Goal: Navigation & Orientation: Understand site structure

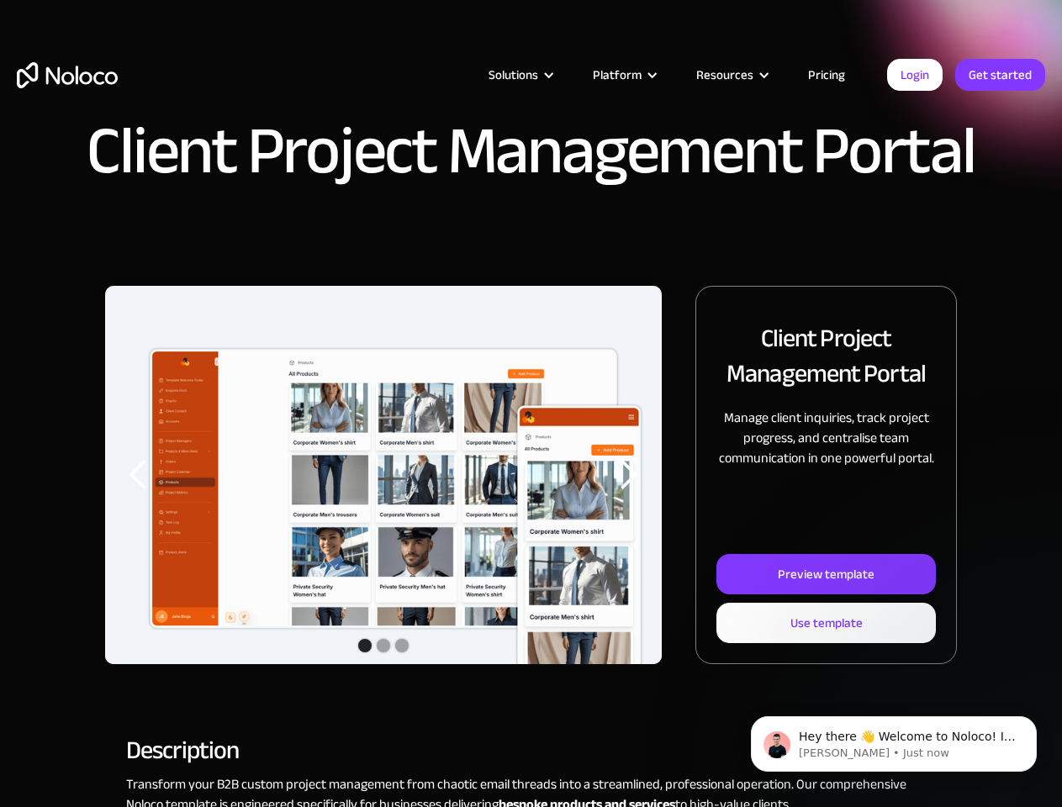
click at [531, 404] on img "1 of 3" at bounding box center [383, 488] width 557 height 405
click at [502, 75] on div "Solutions" at bounding box center [514, 75] width 50 height 22
click at [520, 75] on div "Solutions" at bounding box center [514, 75] width 50 height 22
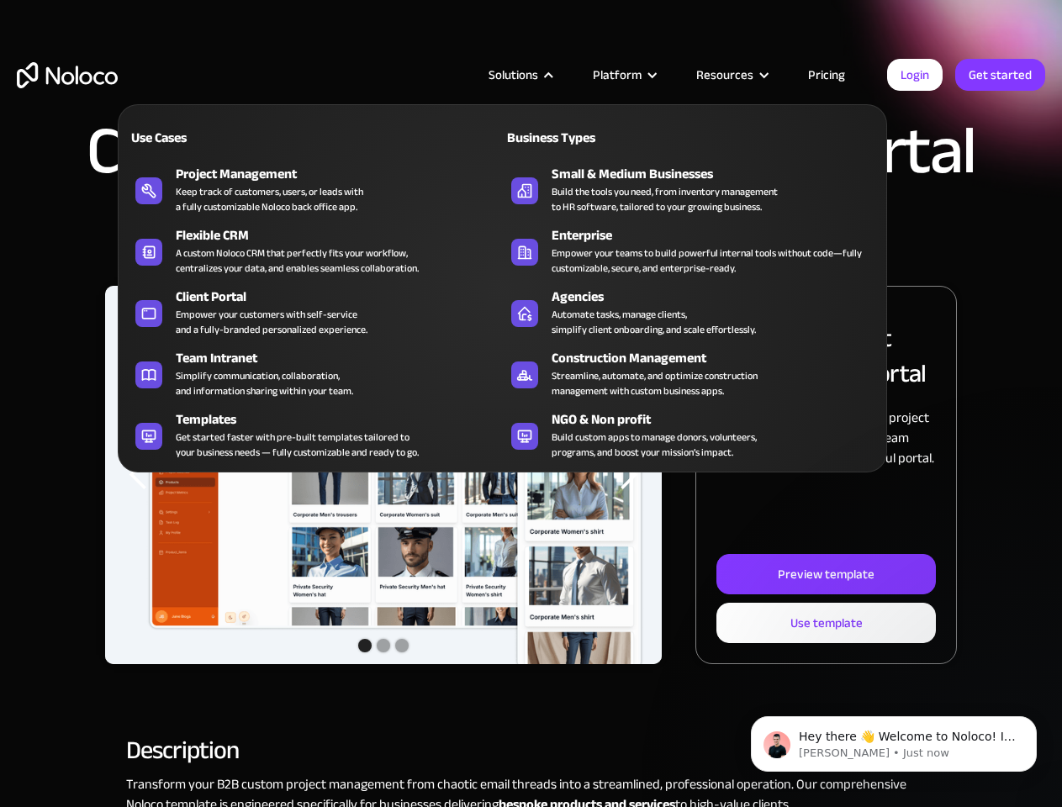
click at [624, 75] on div "Platform" at bounding box center [617, 75] width 49 height 22
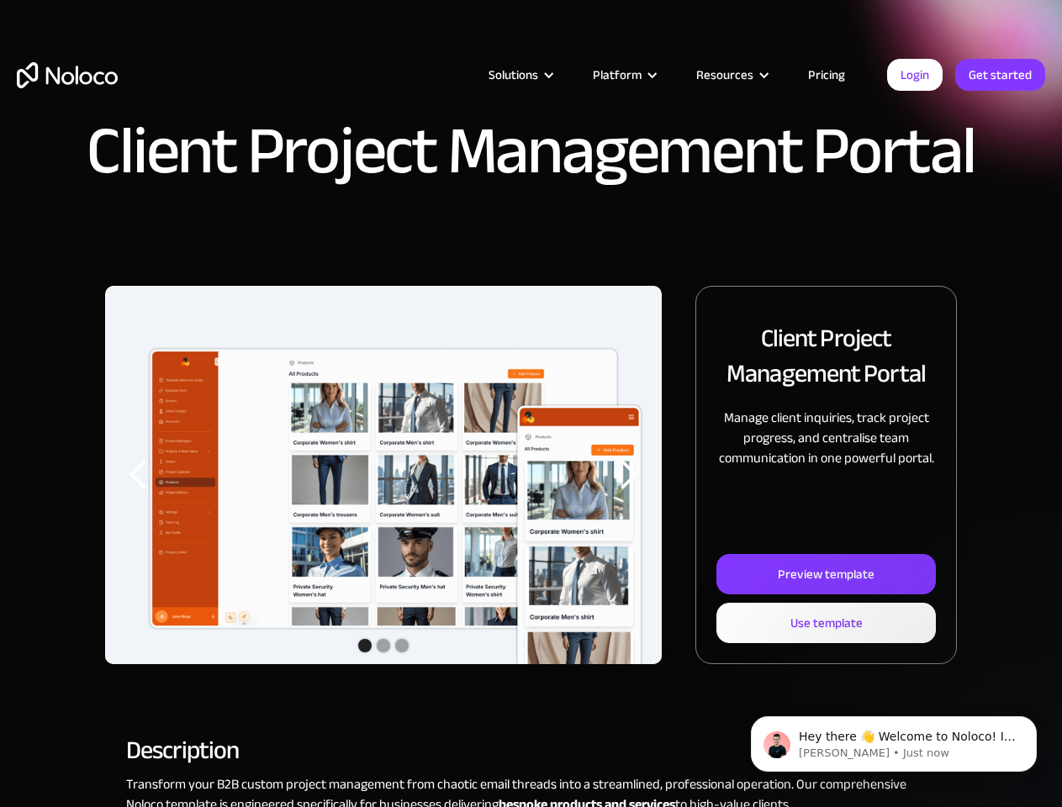
click at [732, 75] on div "Resources" at bounding box center [724, 75] width 57 height 22
click at [383, 475] on img "1 of 3" at bounding box center [383, 488] width 557 height 405
click at [139, 475] on div "previous slide" at bounding box center [139, 475] width 34 height 34
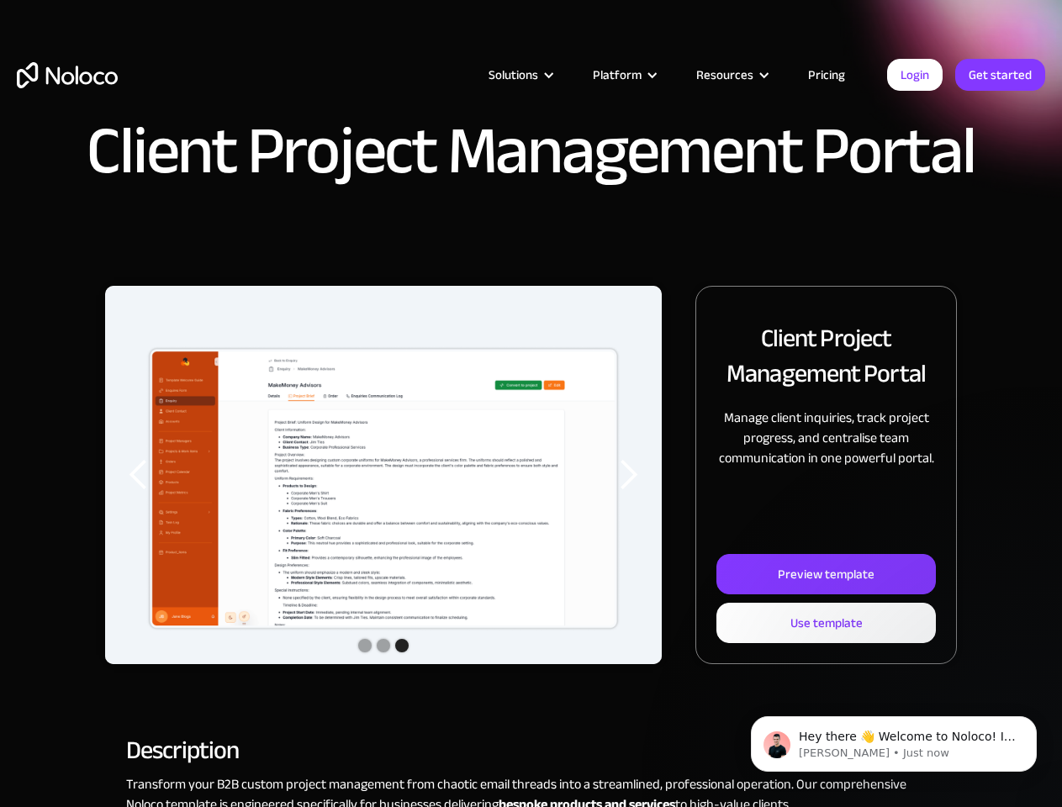
click at [628, 475] on div "next slide" at bounding box center [628, 475] width 34 height 34
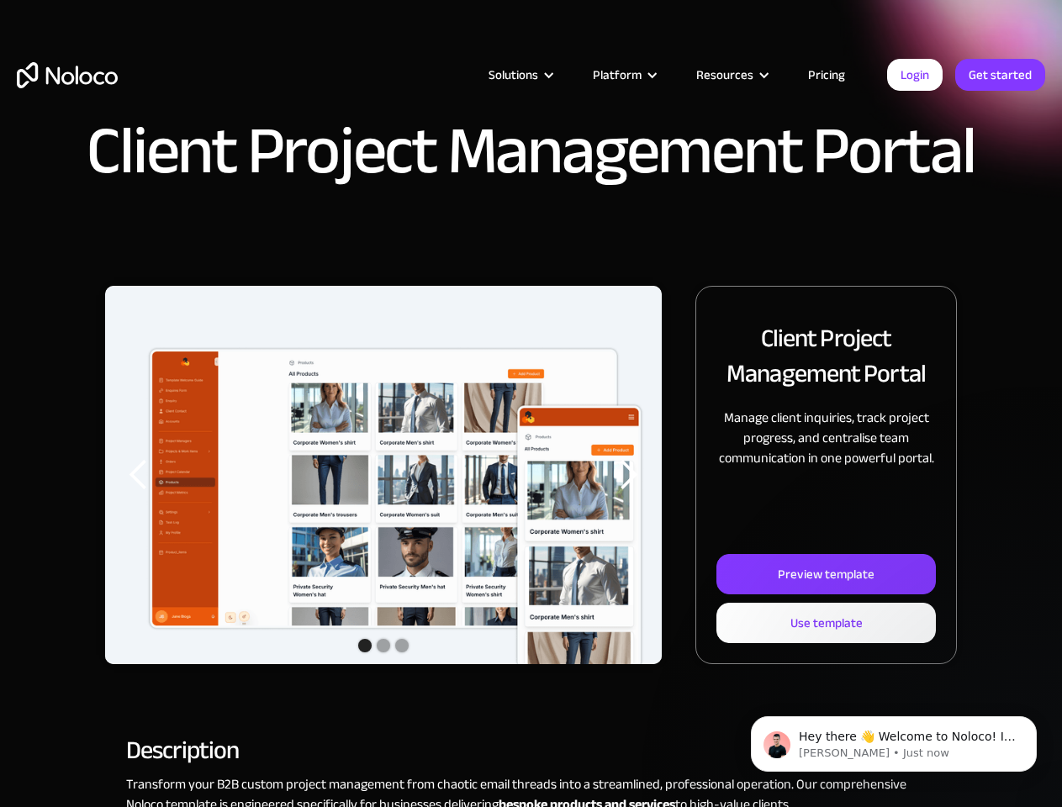
click at [383, 647] on div "Show slide 2 of 3" at bounding box center [383, 645] width 13 height 13
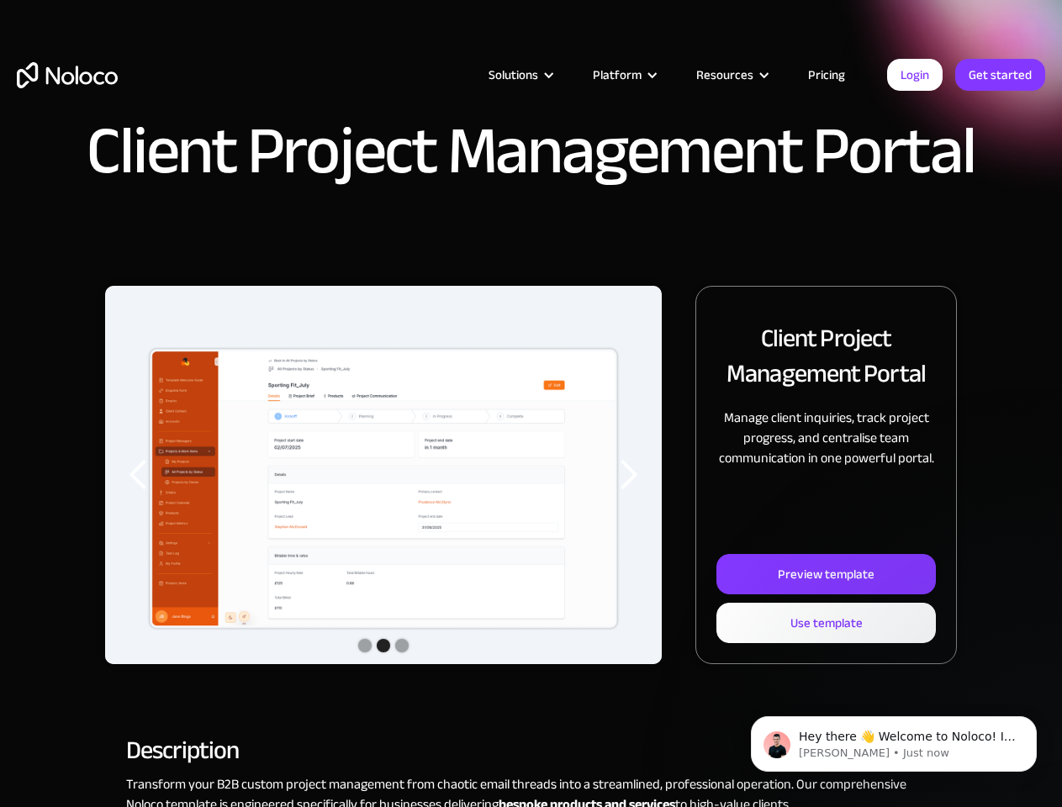
click at [365, 646] on div "Show slide 1 of 3" at bounding box center [364, 645] width 13 height 13
